Goal: Task Accomplishment & Management: Manage account settings

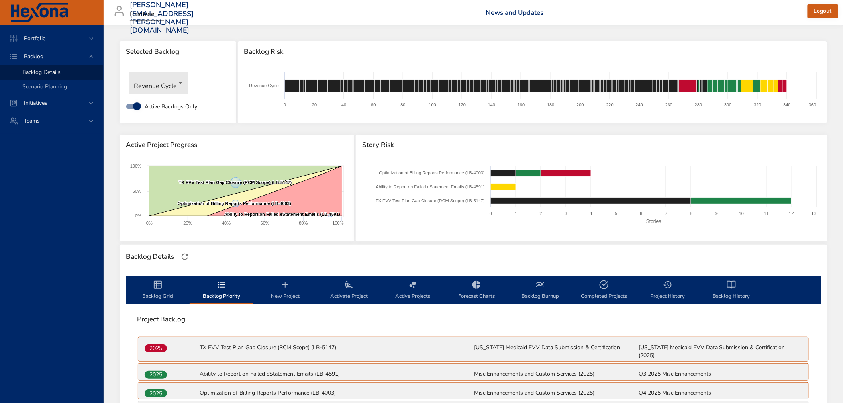
click at [157, 284] on icon "backlog-tab" at bounding box center [158, 285] width 10 height 10
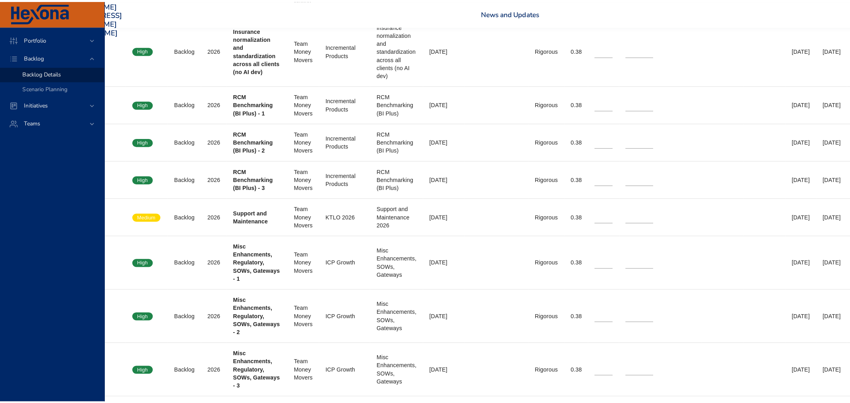
scroll to position [1726, 0]
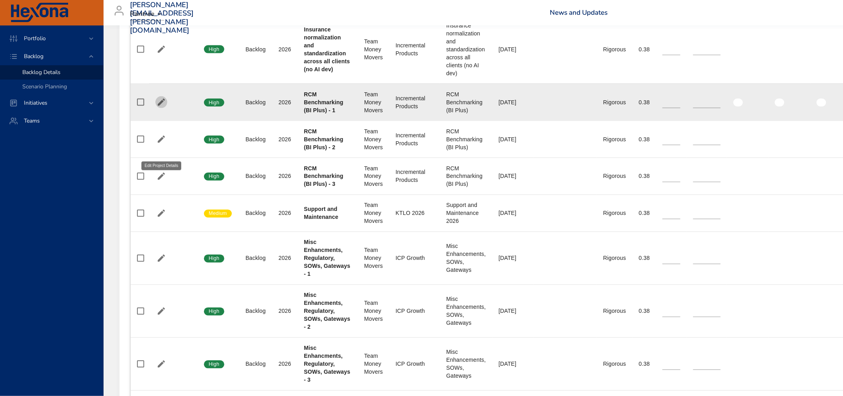
click at [157, 107] on icon "button" at bounding box center [162, 103] width 10 height 10
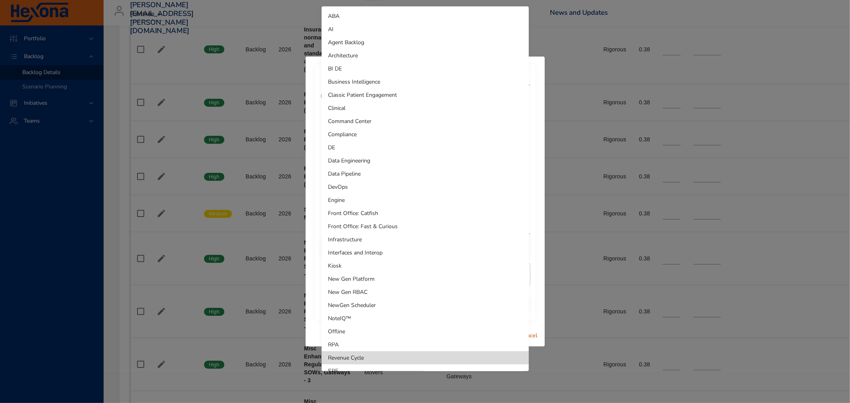
click at [374, 80] on li "Business Intelligence" at bounding box center [424, 81] width 207 height 13
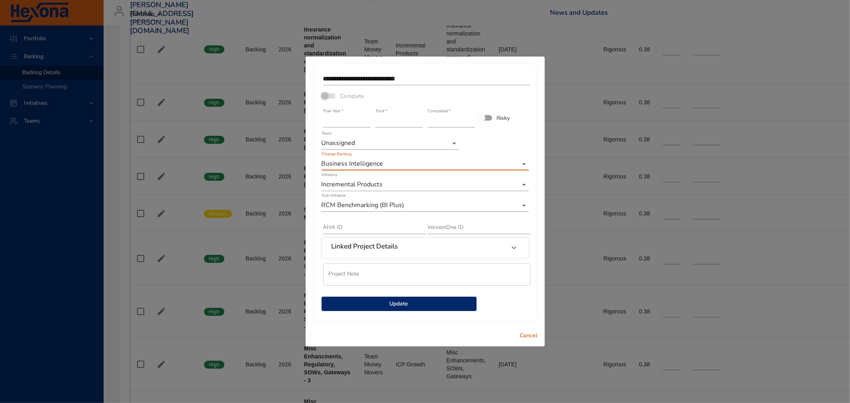
click at [390, 141] on li "Unassigned" at bounding box center [389, 143] width 137 height 13
click at [394, 303] on span "Update" at bounding box center [399, 304] width 142 height 10
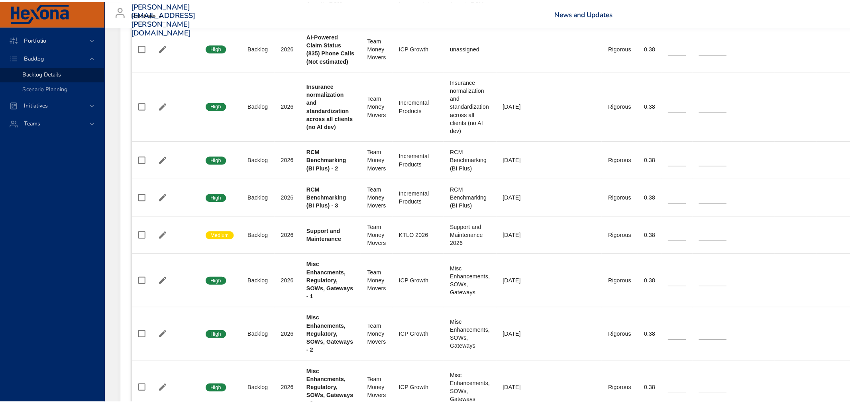
scroll to position [1682, 0]
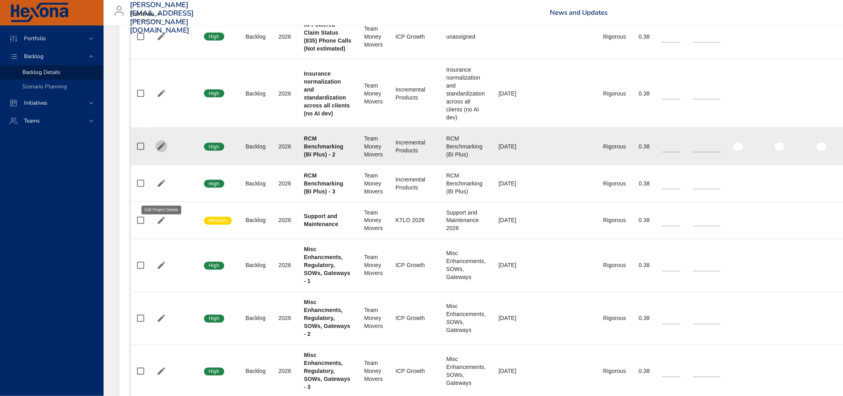
click at [161, 150] on icon "button" at bounding box center [161, 146] width 7 height 7
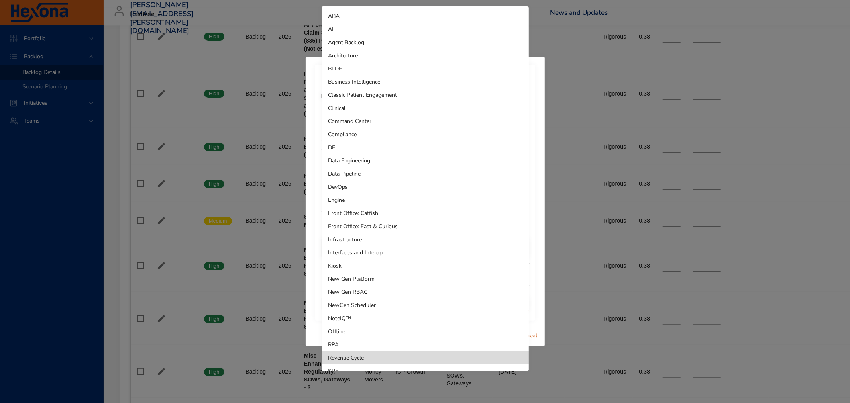
click at [359, 84] on li "Business Intelligence" at bounding box center [424, 81] width 207 height 13
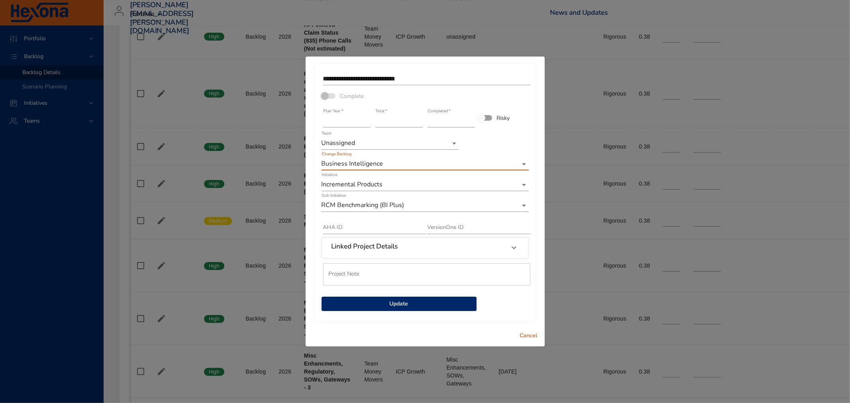
click at [400, 304] on span "Update" at bounding box center [399, 304] width 142 height 10
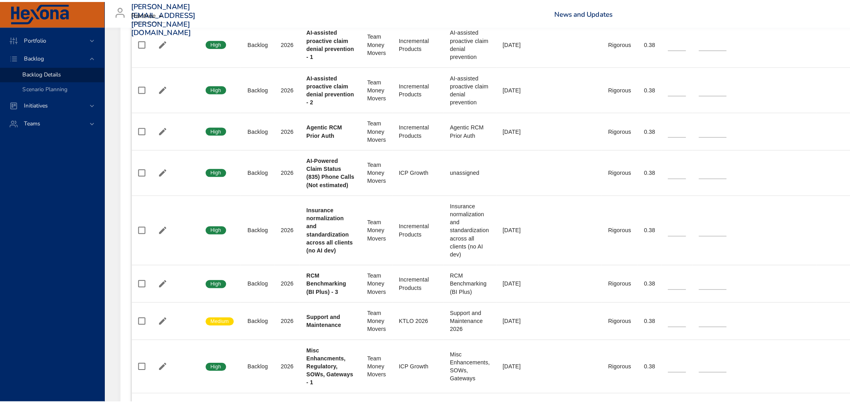
scroll to position [1638, 0]
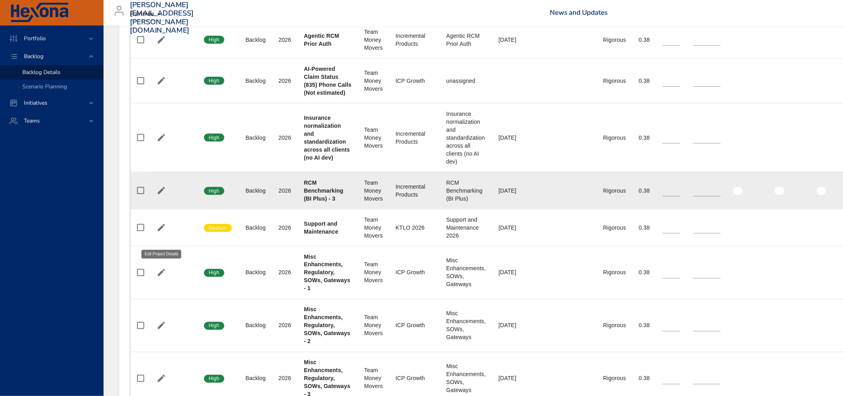
click at [158, 194] on icon "button" at bounding box center [161, 190] width 7 height 7
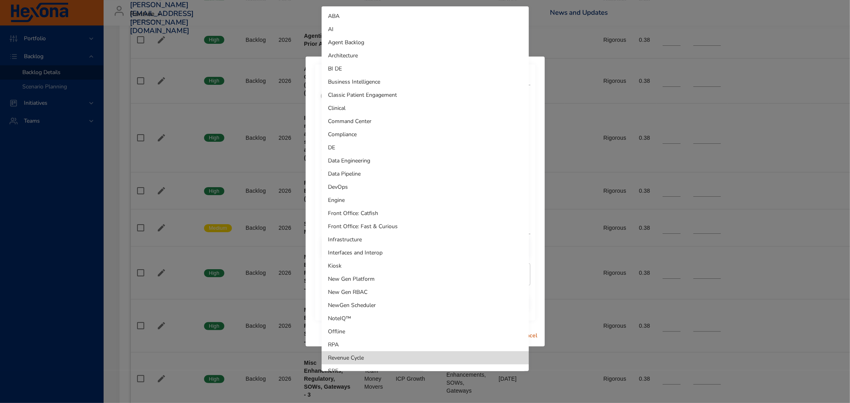
click at [353, 80] on li "Business Intelligence" at bounding box center [424, 81] width 207 height 13
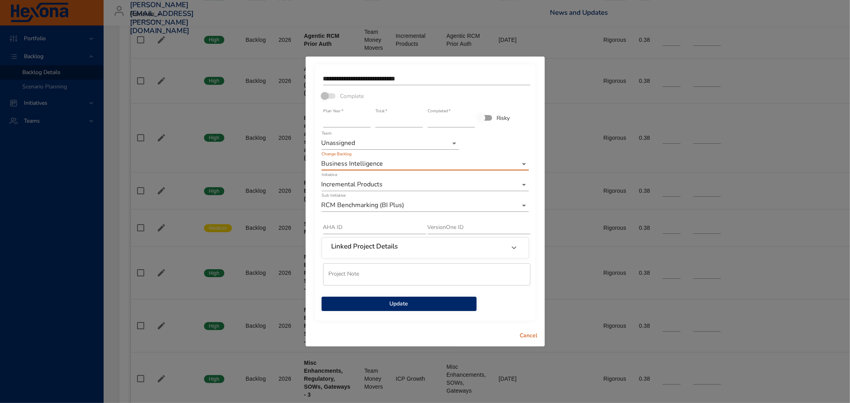
click at [405, 303] on span "Update" at bounding box center [399, 304] width 142 height 10
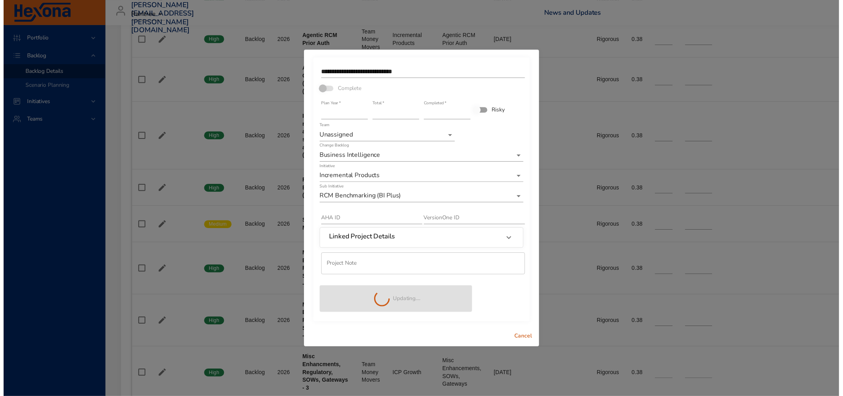
scroll to position [0, 0]
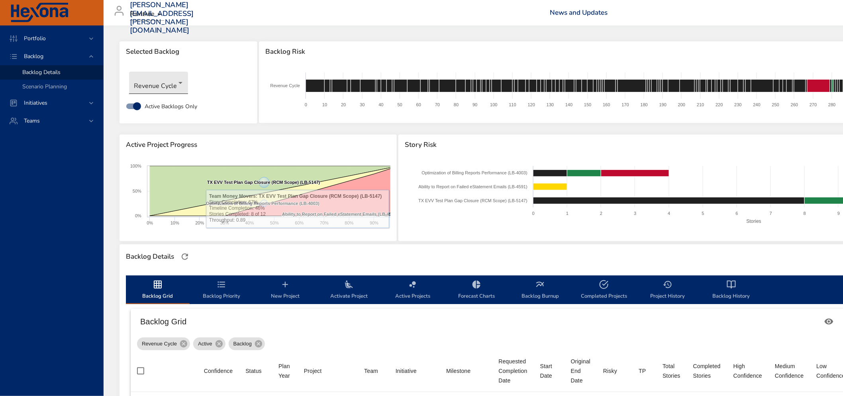
click at [169, 88] on body "Portfolio Backlog Backlog Details Scenario Planning Initiatives Teams [PERSON_N…" at bounding box center [421, 198] width 843 height 396
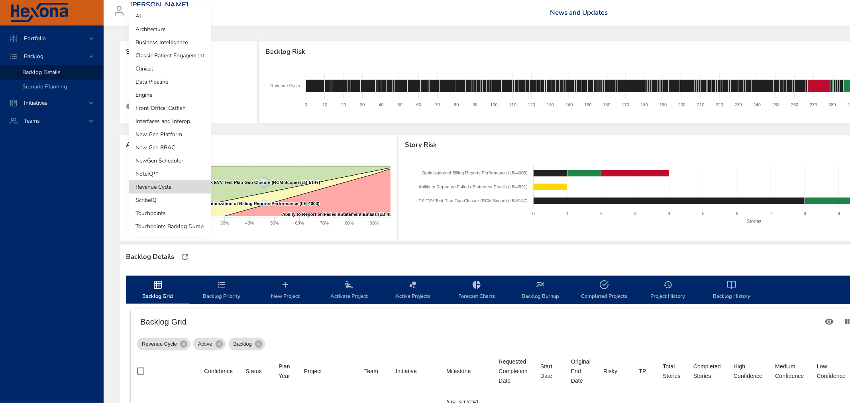
click at [153, 36] on li "Business Intelligence" at bounding box center [170, 42] width 82 height 13
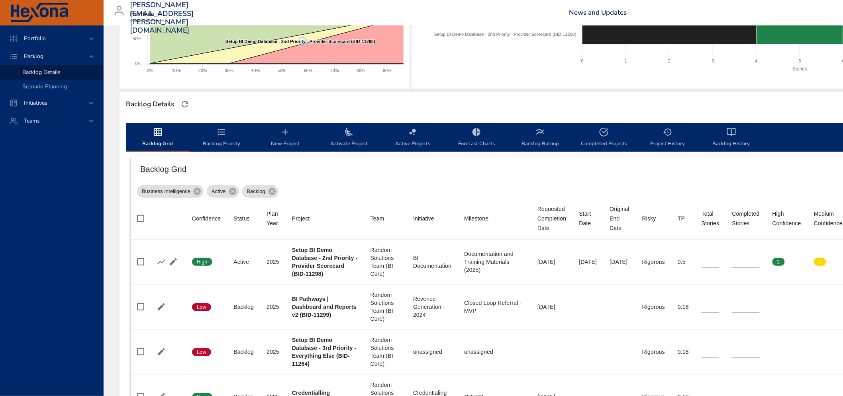
scroll to position [44, 0]
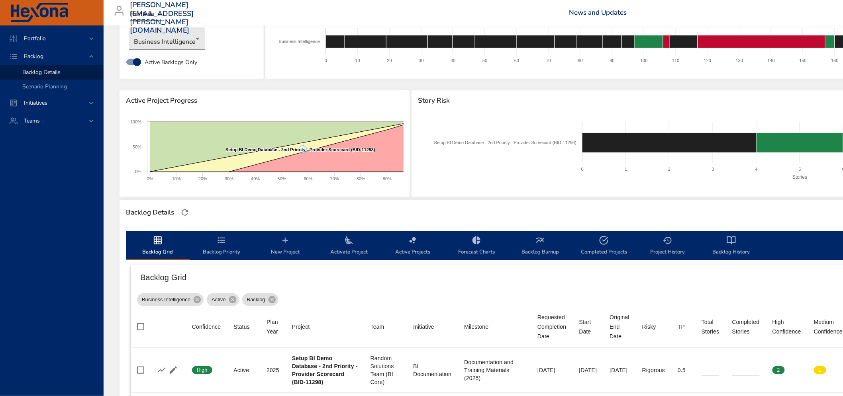
click at [220, 237] on icon "backlog-tab" at bounding box center [222, 241] width 10 height 10
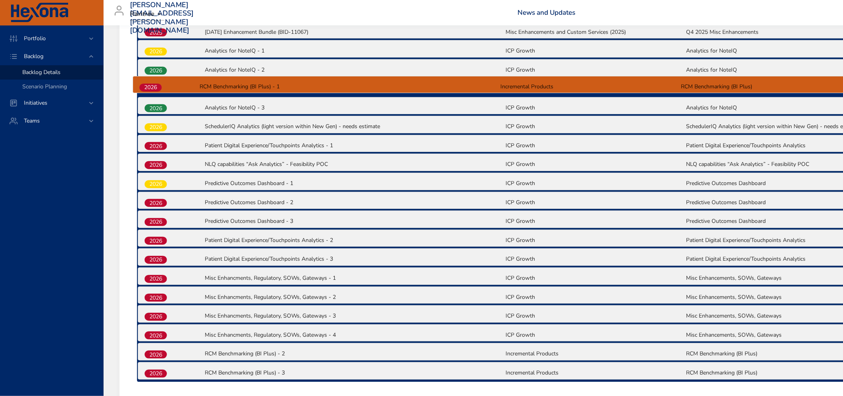
scroll to position [483, 0]
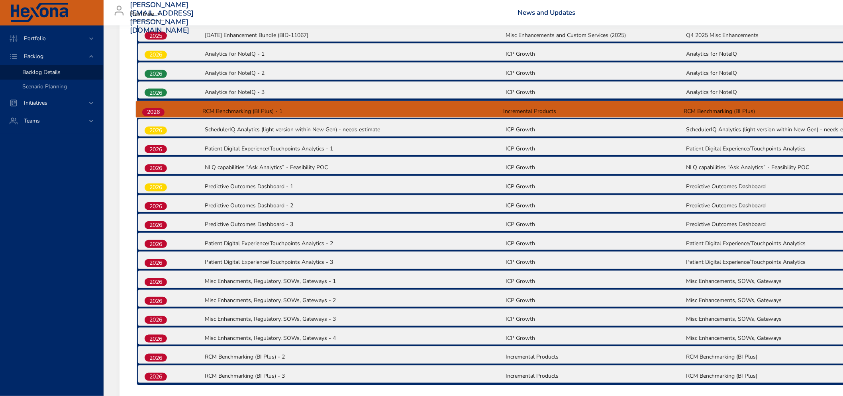
drag, startPoint x: 157, startPoint y: 289, endPoint x: 154, endPoint y: 112, distance: 177.7
click at [154, 112] on div "2025 Setup BI Demo Database - 2nd Priority - Provider Scorecard (BID-11298) BI …" at bounding box center [505, 119] width 736 height 533
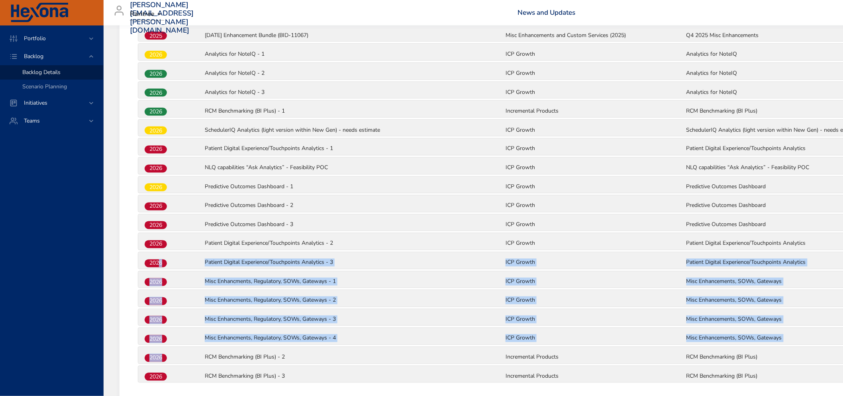
drag, startPoint x: 158, startPoint y: 359, endPoint x: 158, endPoint y: 263, distance: 95.6
click at [158, 263] on div "2025 Setup BI Demo Database - 2nd Priority - Provider Scorecard (BID-11298) BI …" at bounding box center [505, 119] width 736 height 533
click at [133, 359] on div "2025 Setup BI Demo Database - 2nd Priority - Provider Scorecard (BID-11298) BI …" at bounding box center [505, 121] width 749 height 549
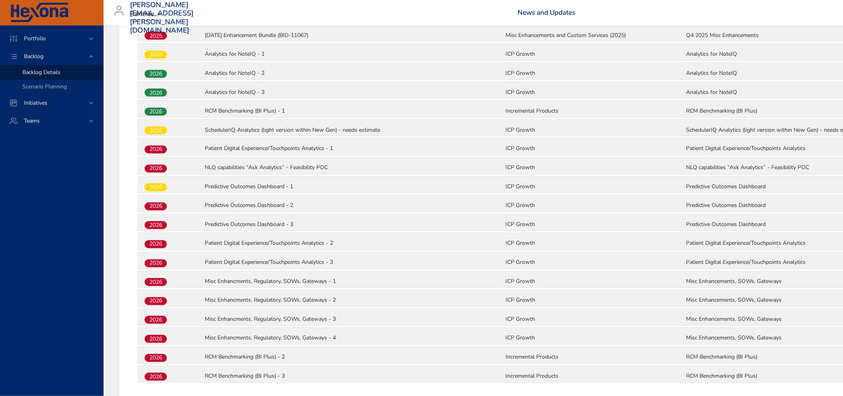
scroll to position [486, 0]
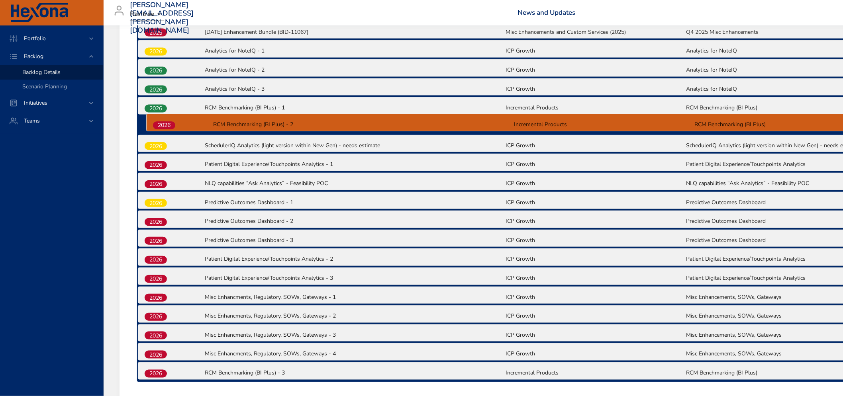
drag, startPoint x: 157, startPoint y: 356, endPoint x: 165, endPoint y: 125, distance: 231.6
click at [165, 125] on div "2025 Setup BI Demo Database - 2nd Priority - Provider Scorecard (BID-11298) BI …" at bounding box center [505, 116] width 736 height 533
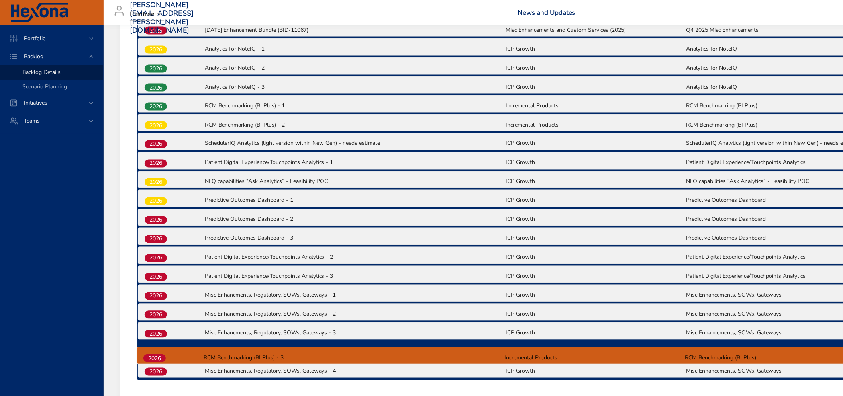
scroll to position [490, 0]
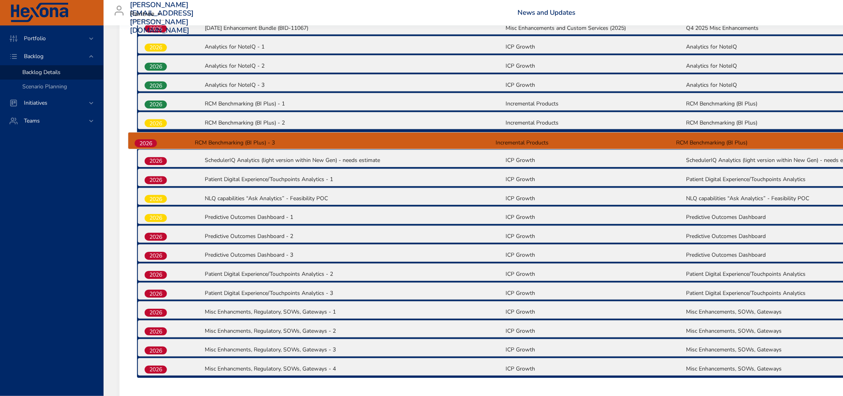
drag, startPoint x: 156, startPoint y: 371, endPoint x: 145, endPoint y: 141, distance: 229.7
click at [145, 141] on div "2025 Setup BI Demo Database - 2nd Priority - Provider Scorecard (BID-11298) BI …" at bounding box center [505, 112] width 736 height 533
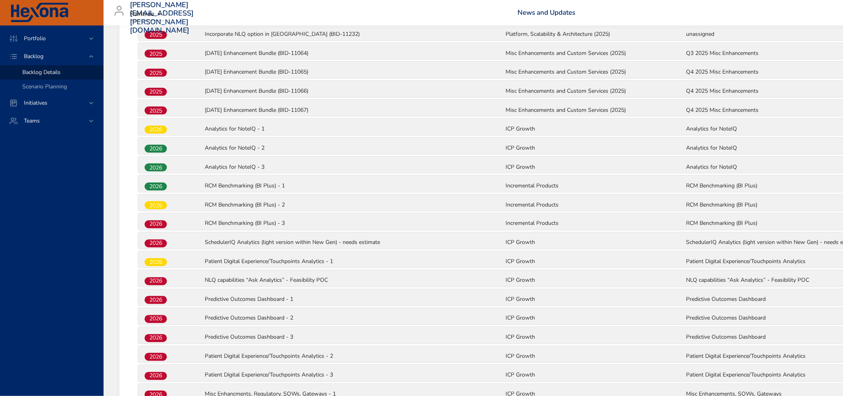
scroll to position [402, 0]
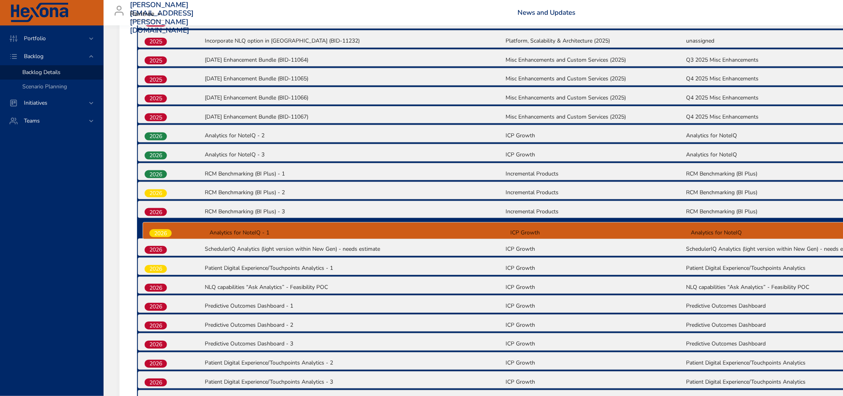
drag, startPoint x: 153, startPoint y: 134, endPoint x: 158, endPoint y: 235, distance: 101.3
click at [158, 235] on div "2025 Setup BI Demo Database - 2nd Priority - Provider Scorecard (BID-11298) BI …" at bounding box center [505, 201] width 736 height 533
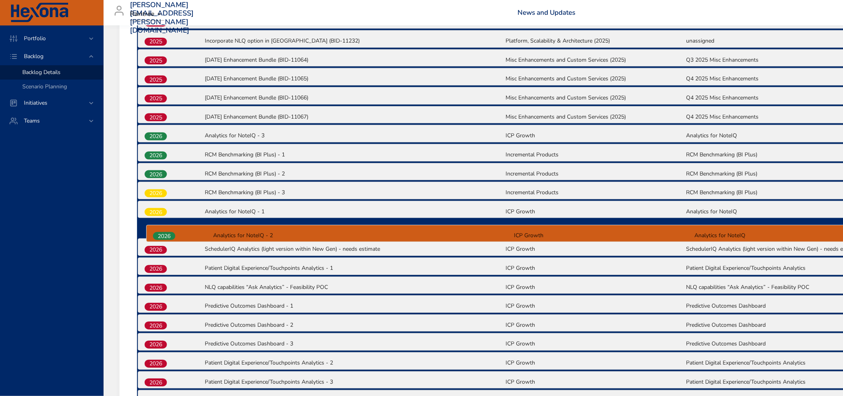
drag, startPoint x: 153, startPoint y: 135, endPoint x: 163, endPoint y: 239, distance: 104.8
click at [163, 239] on div "2025 Setup BI Demo Database - 2nd Priority - Provider Scorecard (BID-11298) BI …" at bounding box center [505, 201] width 736 height 533
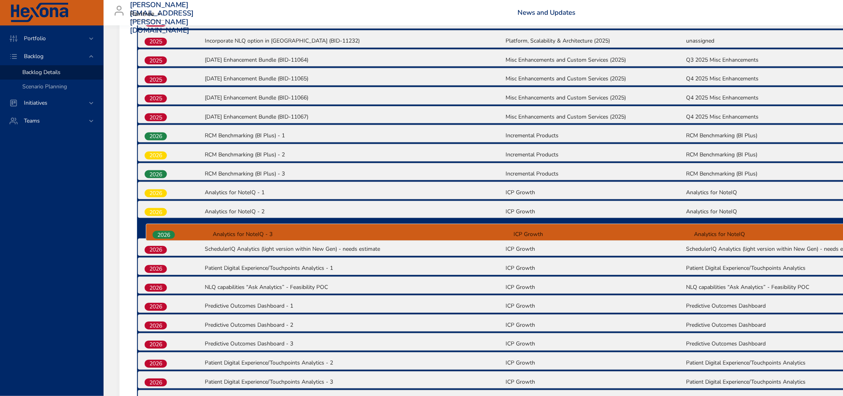
drag, startPoint x: 157, startPoint y: 133, endPoint x: 165, endPoint y: 237, distance: 104.3
click at [165, 237] on div "2025 Setup BI Demo Database - 2nd Priority - Provider Scorecard (BID-11298) BI …" at bounding box center [505, 201] width 736 height 533
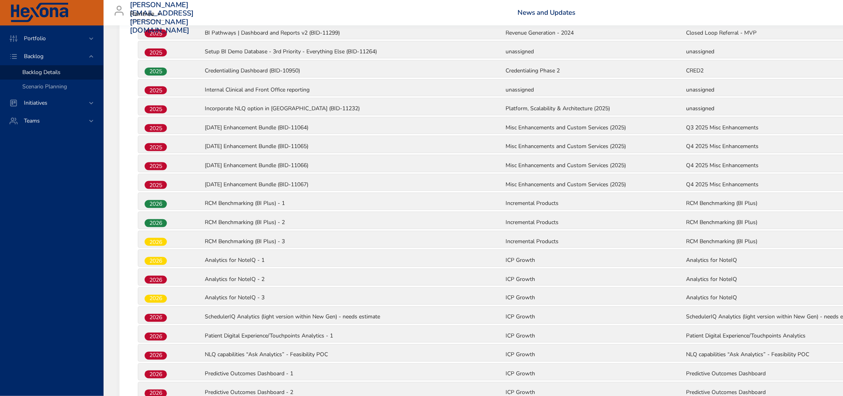
scroll to position [313, 0]
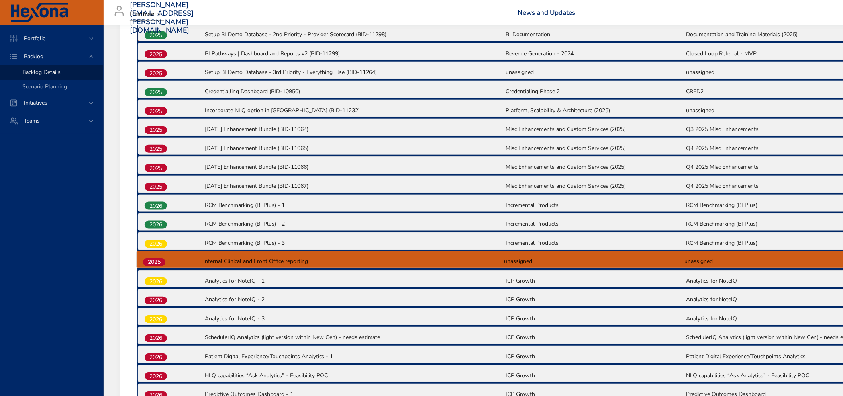
drag, startPoint x: 154, startPoint y: 111, endPoint x: 153, endPoint y: 266, distance: 155.0
click at [153, 266] on div "2025 Setup BI Demo Database - 2nd Priority - Provider Scorecard (BID-11298) BI …" at bounding box center [505, 289] width 736 height 533
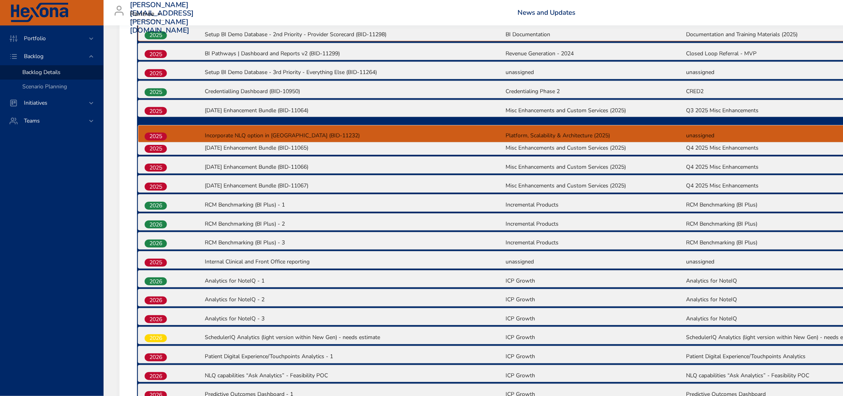
drag, startPoint x: 157, startPoint y: 112, endPoint x: 157, endPoint y: 140, distance: 28.7
click at [157, 140] on div "2025 Setup BI Demo Database - 2nd Priority - Provider Scorecard (BID-11298) BI …" at bounding box center [505, 289] width 736 height 533
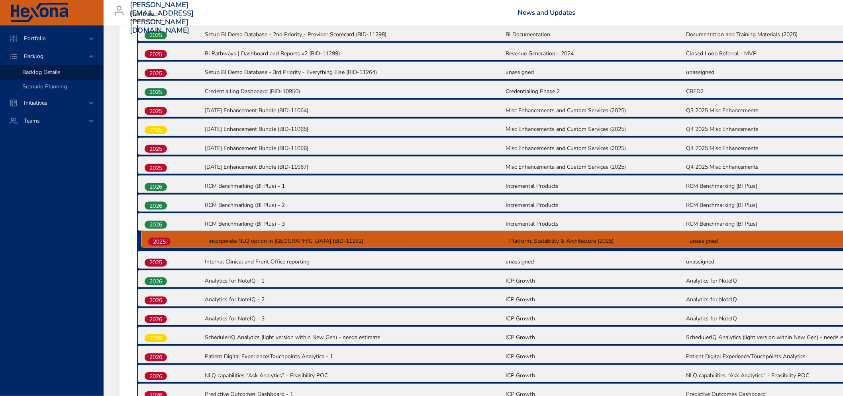
drag, startPoint x: 159, startPoint y: 130, endPoint x: 162, endPoint y: 245, distance: 115.2
click at [162, 245] on div "2025 Setup BI Demo Database - 2nd Priority - Provider Scorecard (BID-11298) BI …" at bounding box center [505, 289] width 736 height 533
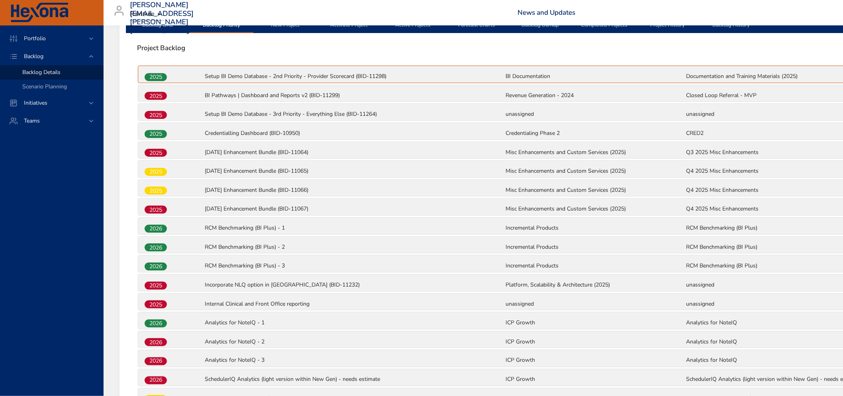
scroll to position [180, 0]
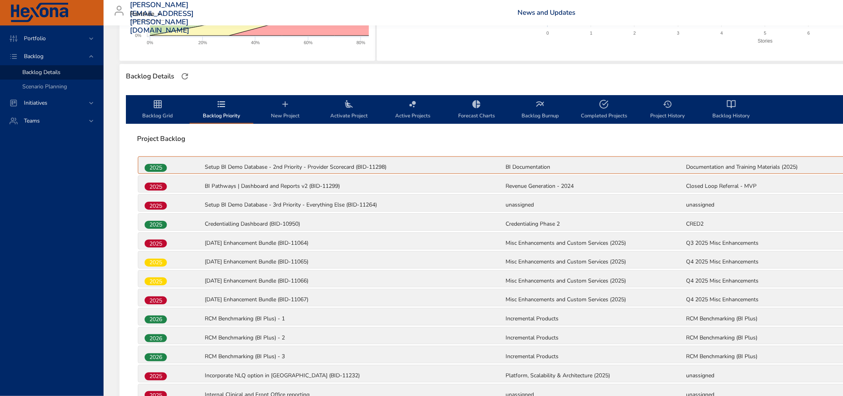
click at [150, 102] on span "Backlog Grid" at bounding box center [158, 110] width 54 height 21
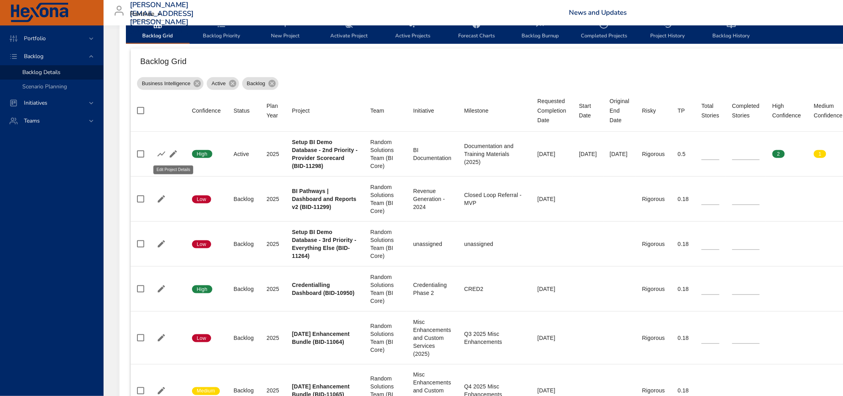
scroll to position [225, 0]
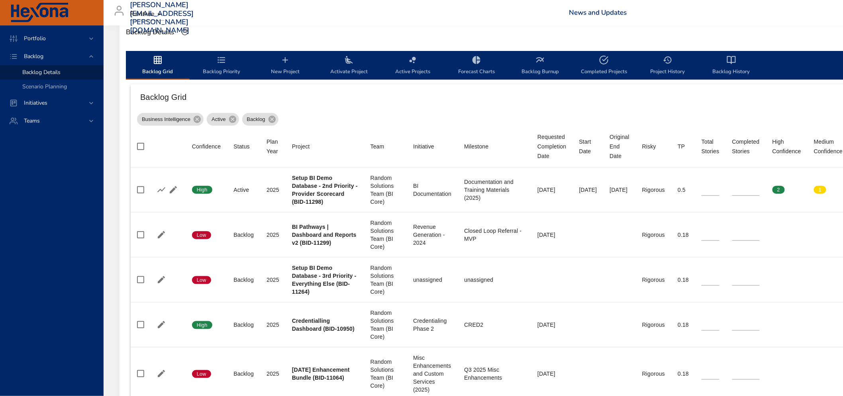
click at [220, 62] on icon "backlog-tab" at bounding box center [222, 60] width 8 height 6
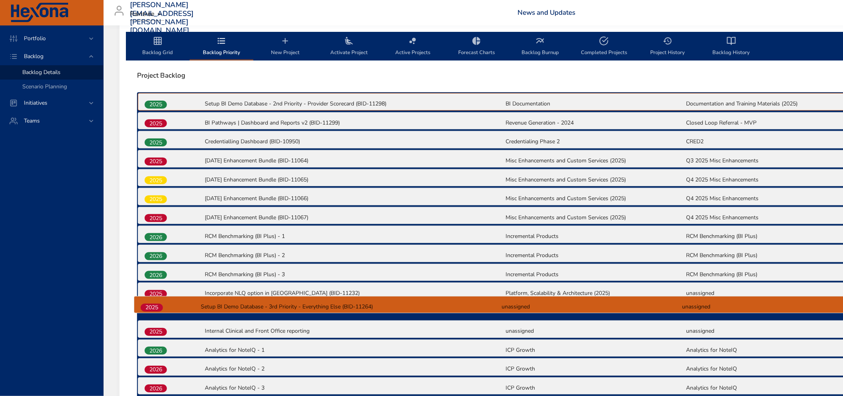
drag, startPoint x: 156, startPoint y: 160, endPoint x: 152, endPoint y: 309, distance: 149.0
click at [152, 309] on div "2025 Setup BI Demo Database - 2nd Priority - Provider Scorecard (BID-11298) BI …" at bounding box center [505, 358] width 736 height 533
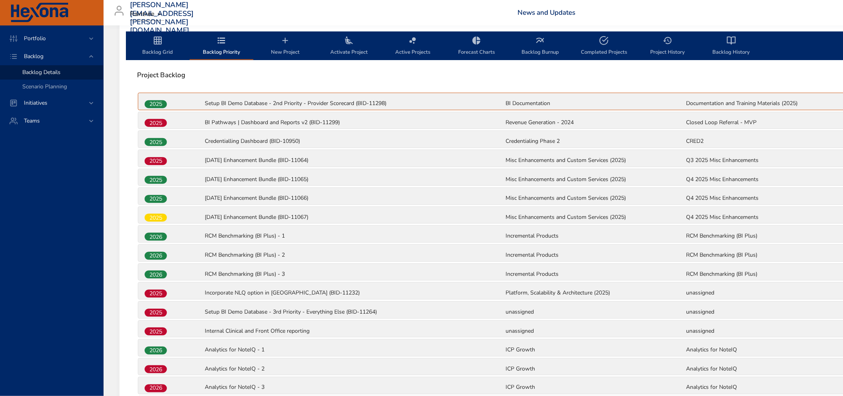
scroll to position [112, 0]
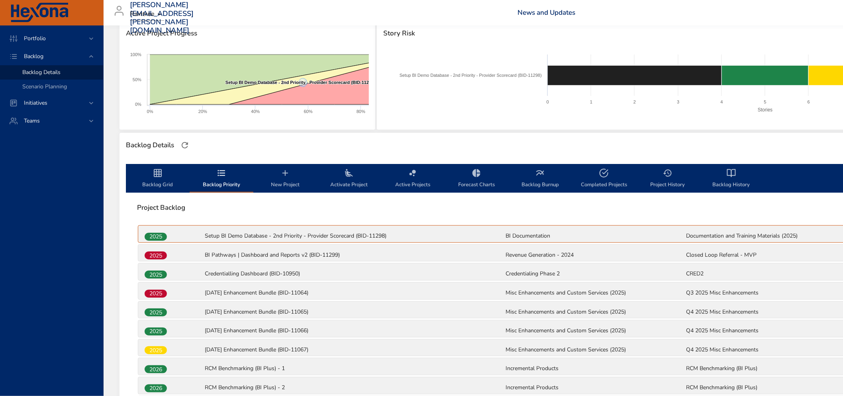
click at [145, 176] on span "Backlog Grid" at bounding box center [158, 179] width 54 height 21
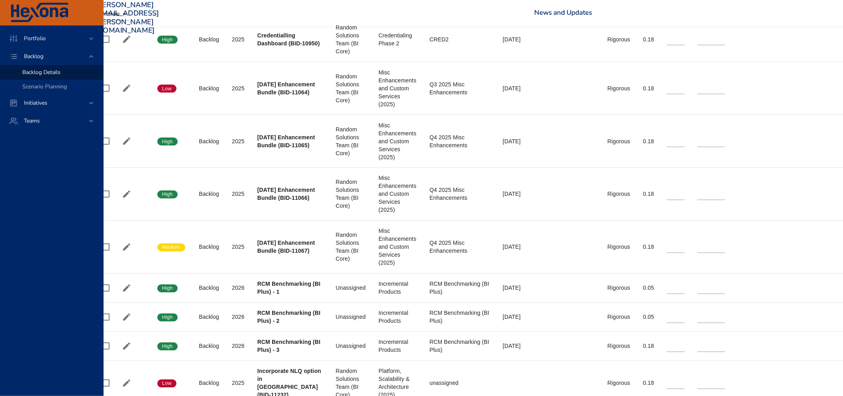
scroll to position [465, 34]
